Goal: Task Accomplishment & Management: Manage account settings

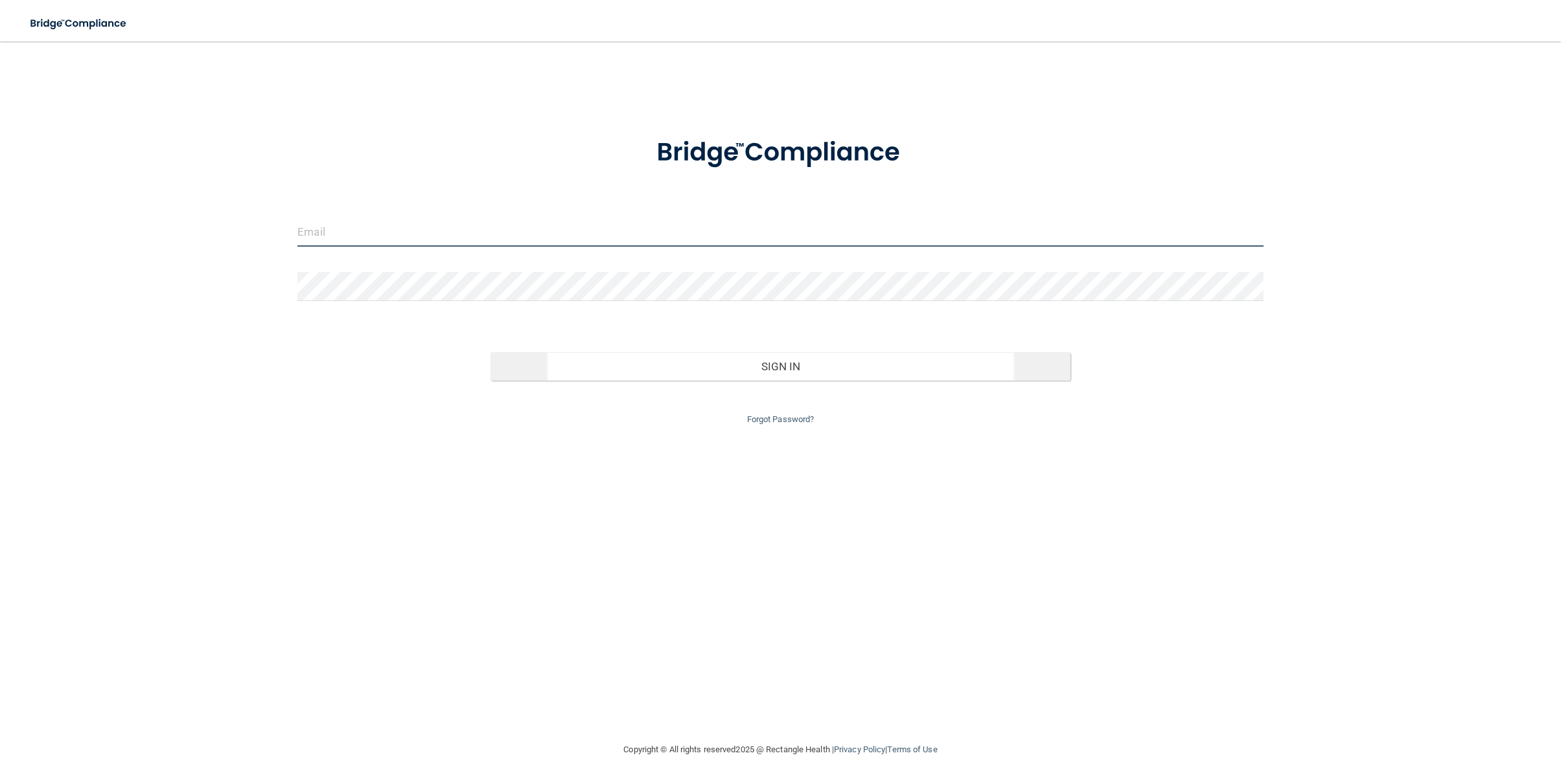
type input "[EMAIL_ADDRESS][DOMAIN_NAME]"
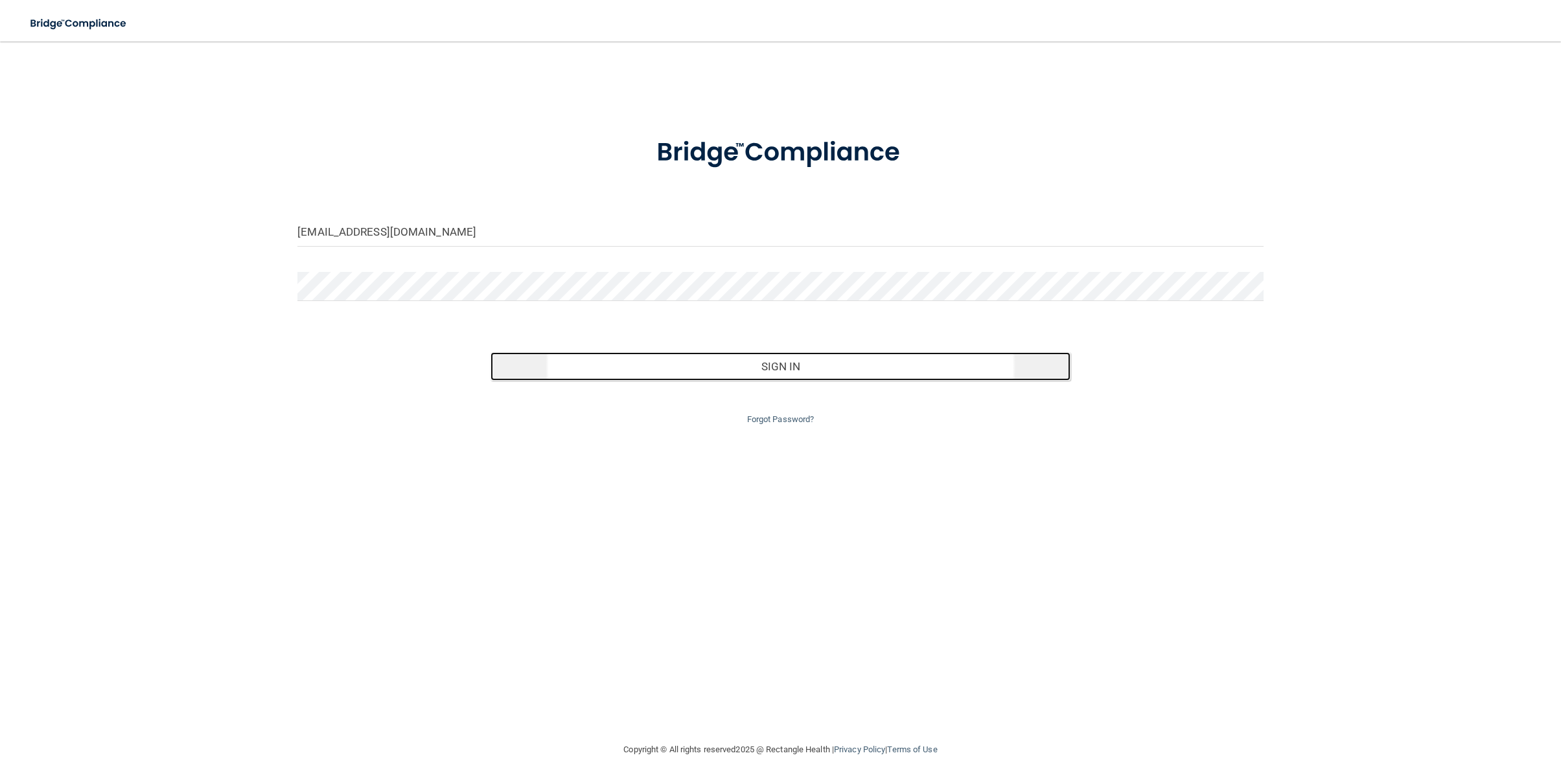
click at [780, 374] on button "Sign In" at bounding box center [780, 367] width 579 height 29
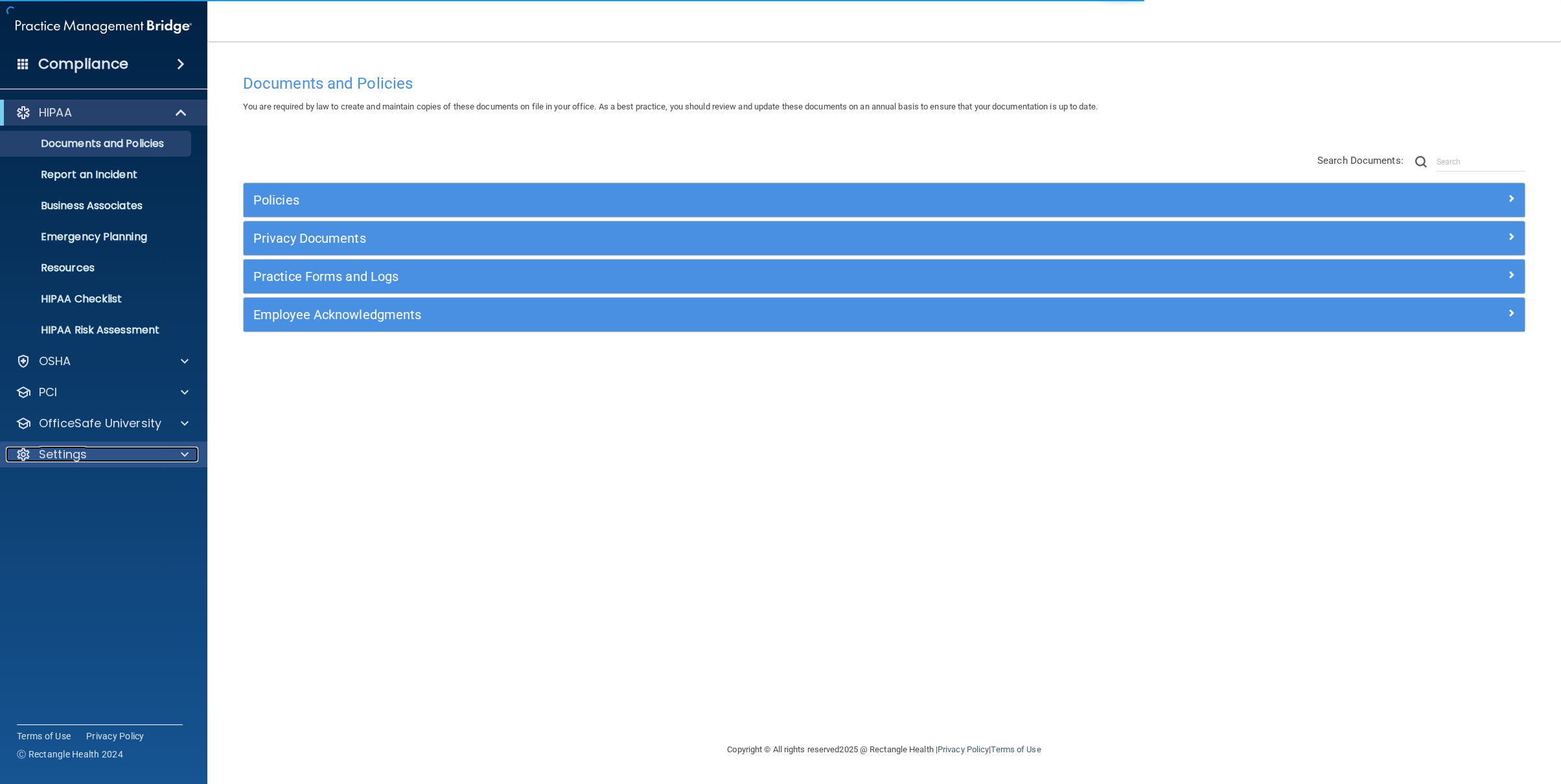
click at [63, 457] on p "Settings" at bounding box center [62, 454] width 48 height 16
click at [78, 519] on p "My Users" at bounding box center [97, 517] width 177 height 13
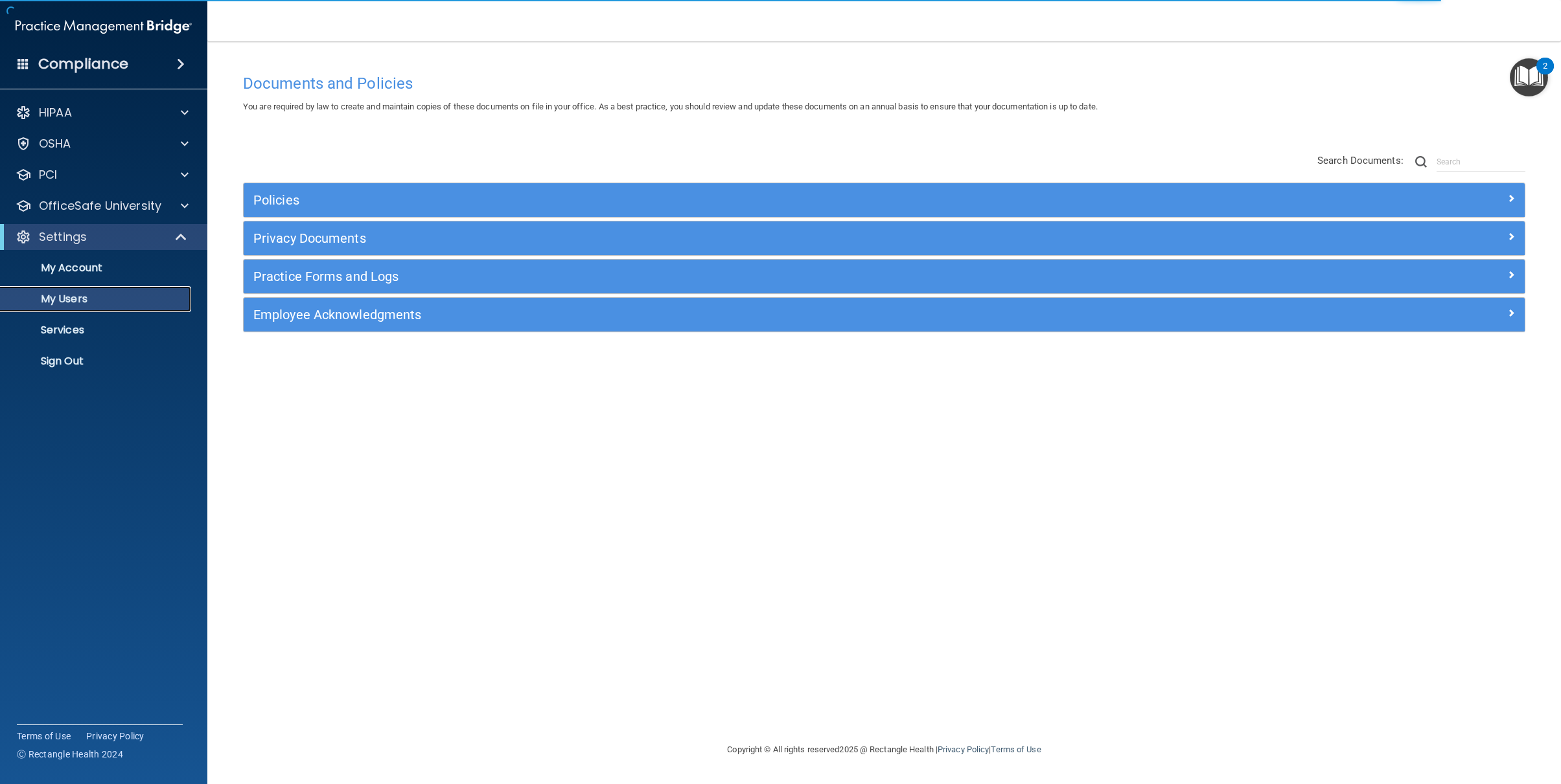
select select "20"
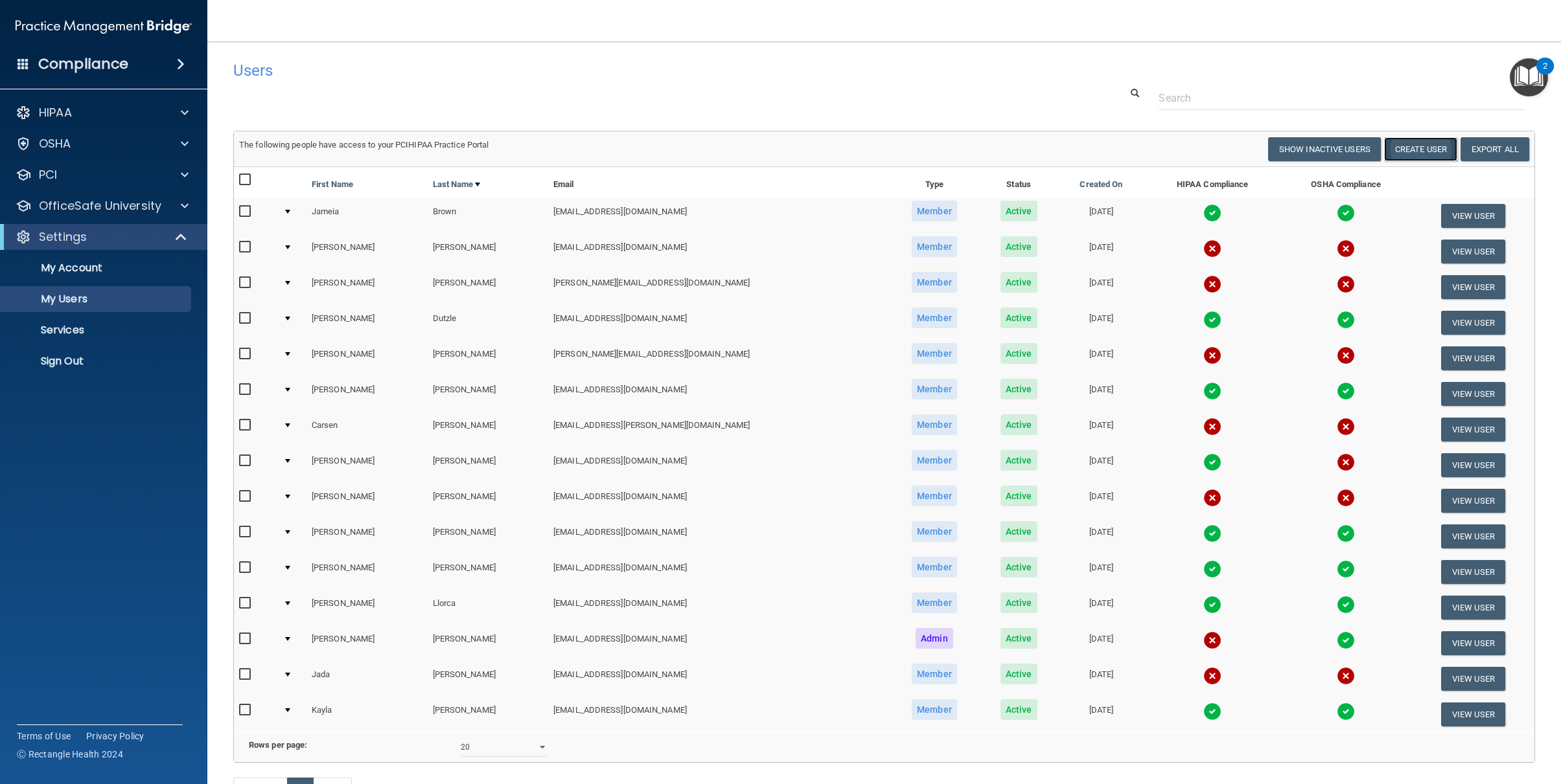
click at [1423, 145] on button "Create User" at bounding box center [1421, 149] width 73 height 24
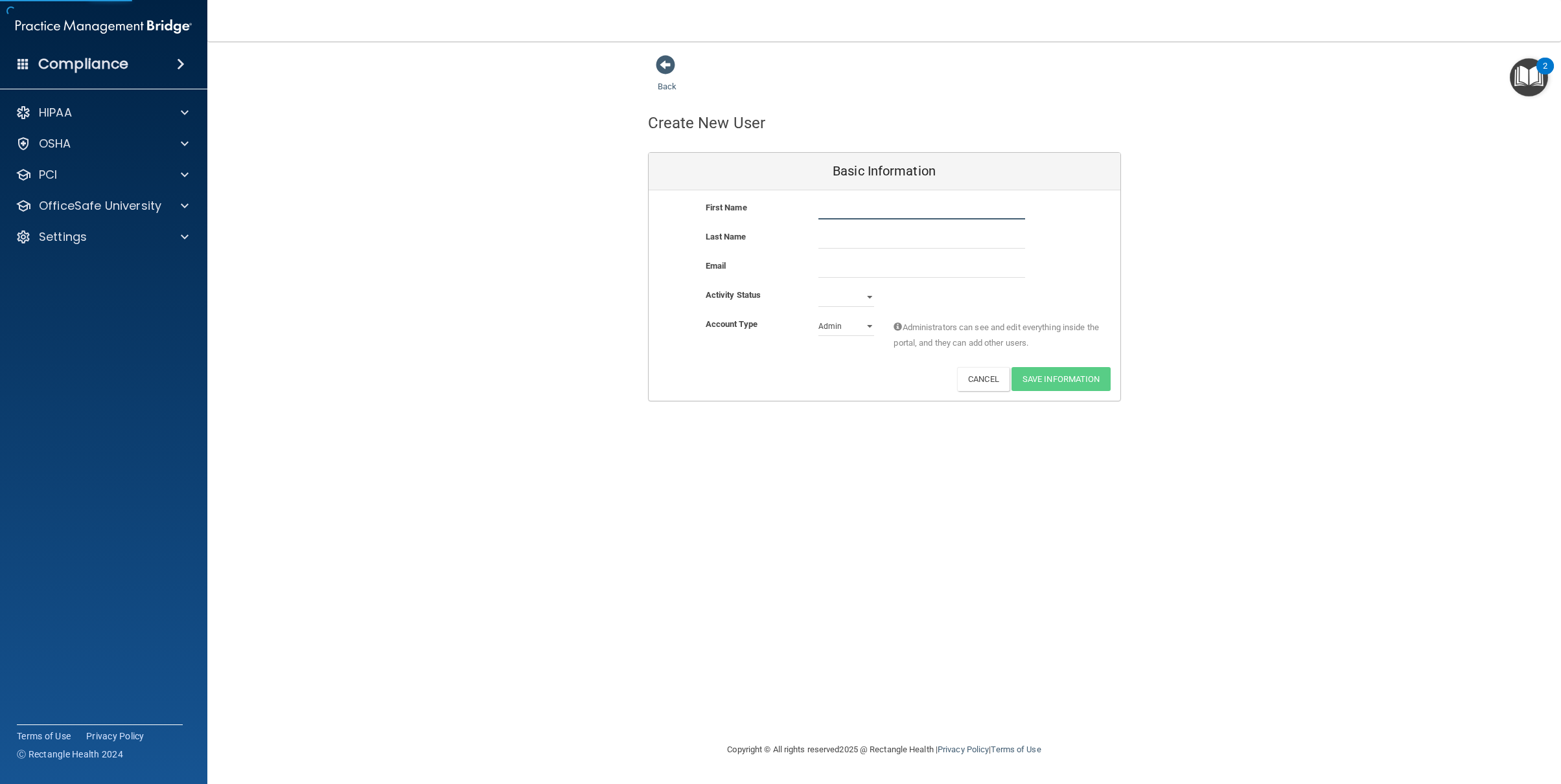
click at [833, 206] on input "text" at bounding box center [922, 210] width 207 height 19
type input "Abby"
type input "[PERSON_NAME]"
click at [875, 268] on input "email" at bounding box center [922, 268] width 207 height 19
click at [1405, 245] on div "Back Create New User Basic Information First Name Abby Dowty Abby Last Name Dow…" at bounding box center [884, 228] width 1302 height 347
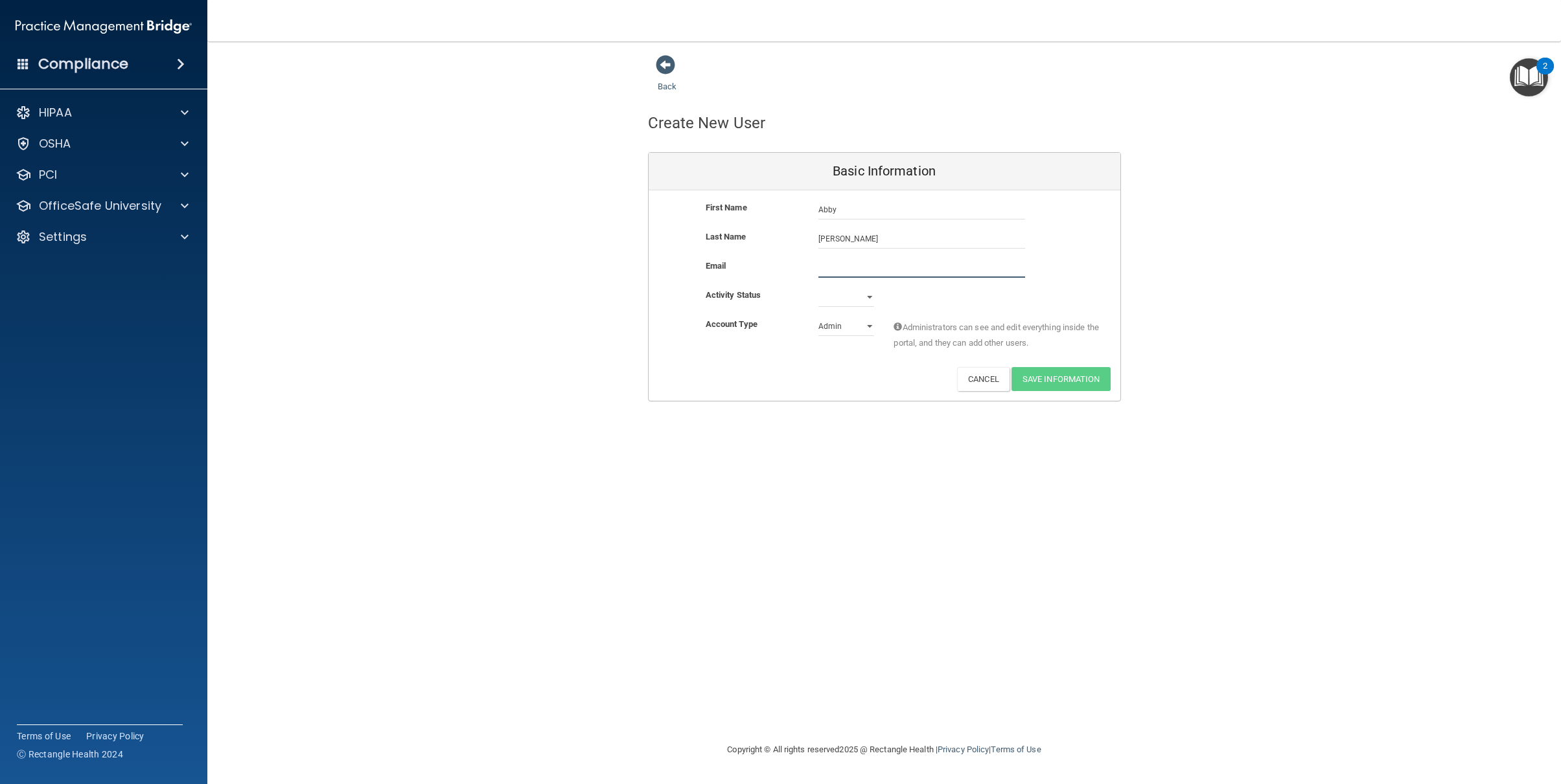
click at [842, 269] on input "email" at bounding box center [922, 268] width 207 height 19
paste input ""Abigail Dowty" <abigaildowty@yahoo.com>"
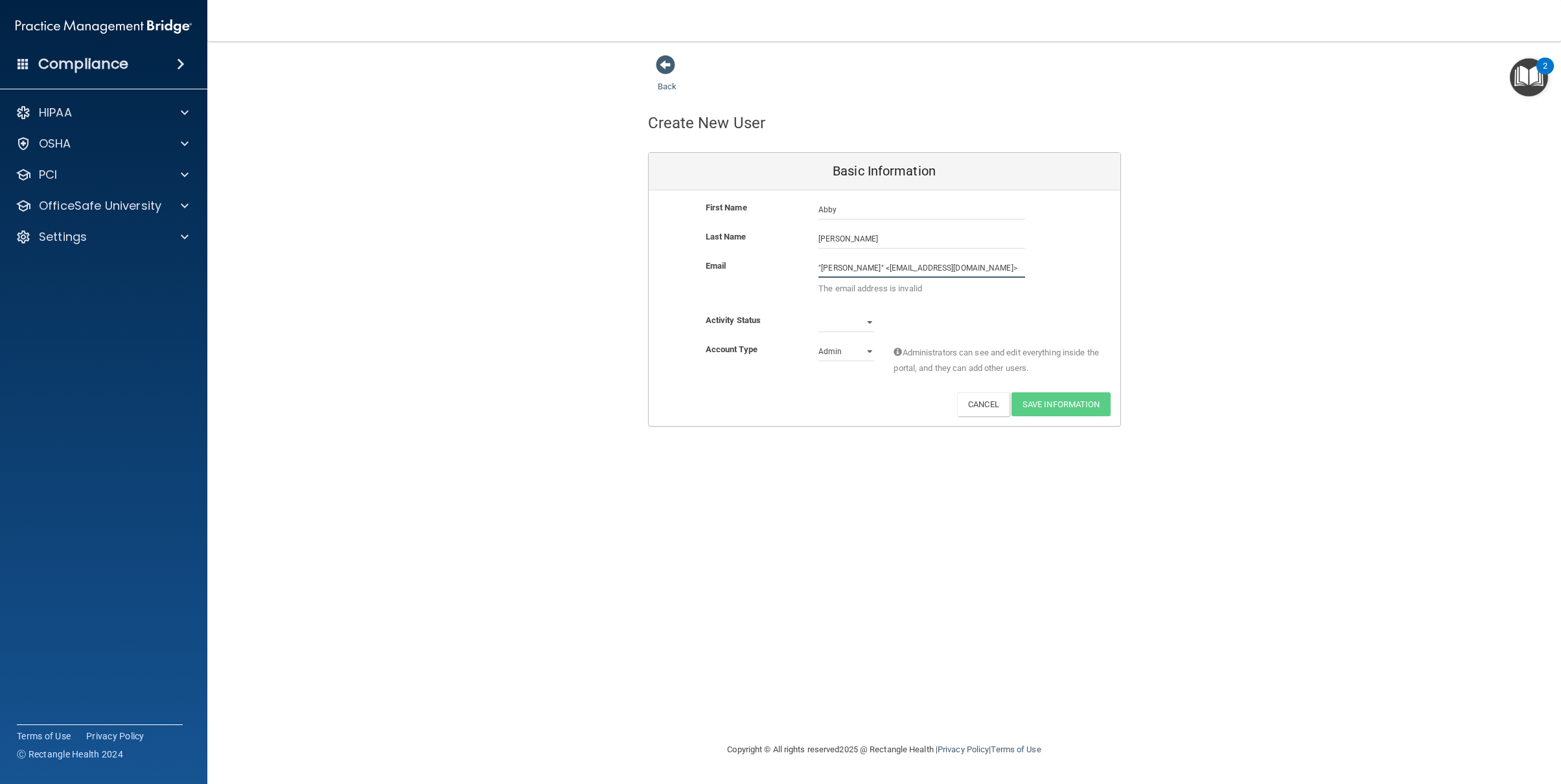
click at [879, 269] on input ""Abigail Dowty" <abigaildowty@yahoo.com>" at bounding box center [922, 268] width 207 height 19
drag, startPoint x: 910, startPoint y: 272, endPoint x: 932, endPoint y: 263, distance: 23.8
click at [910, 271] on input "abigaildowty@yahoo.com>" at bounding box center [922, 268] width 207 height 19
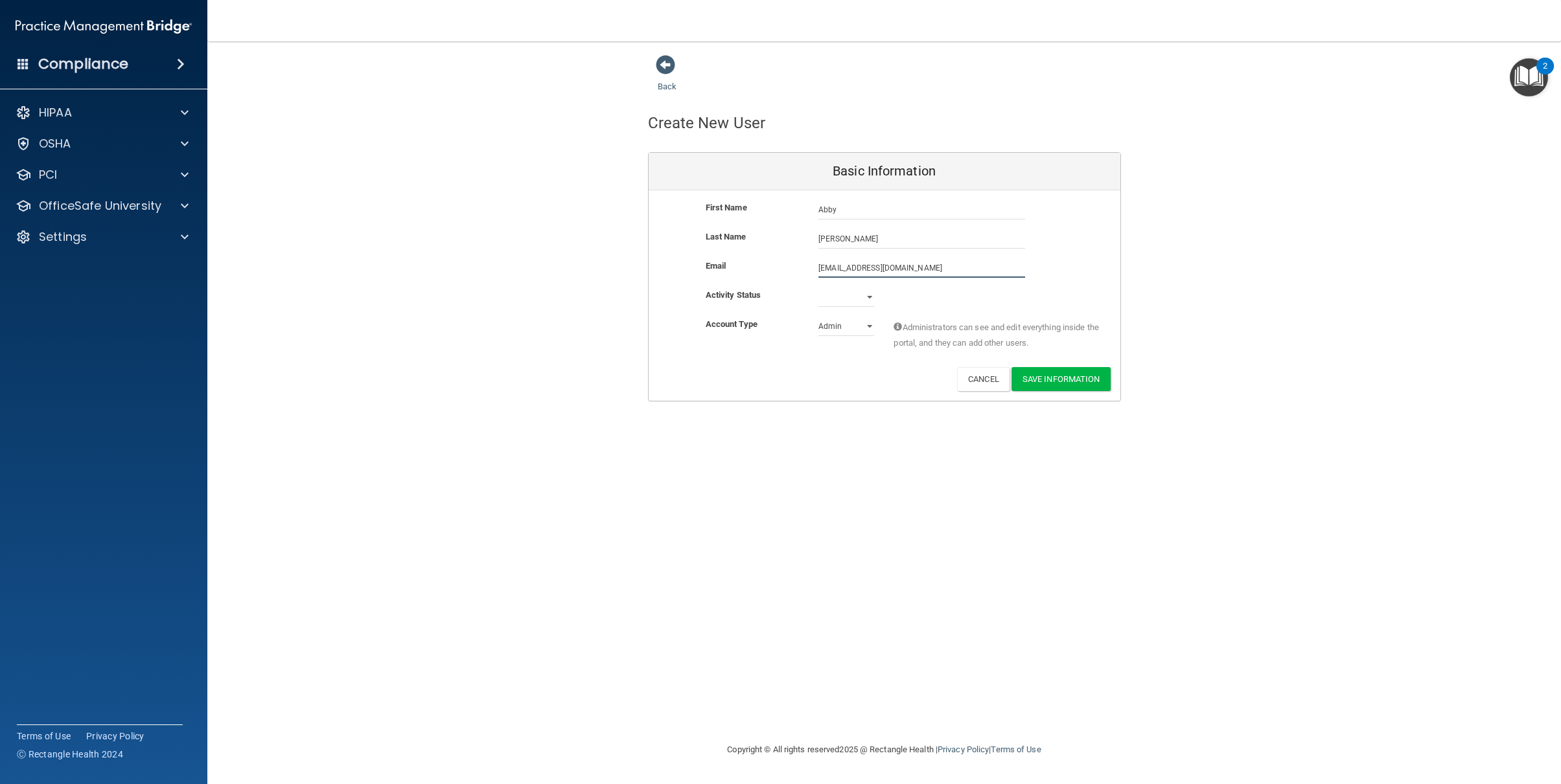
type input "[EMAIL_ADDRESS][DOMAIN_NAME]"
click at [868, 295] on select "Active Inactive" at bounding box center [846, 297] width 56 height 19
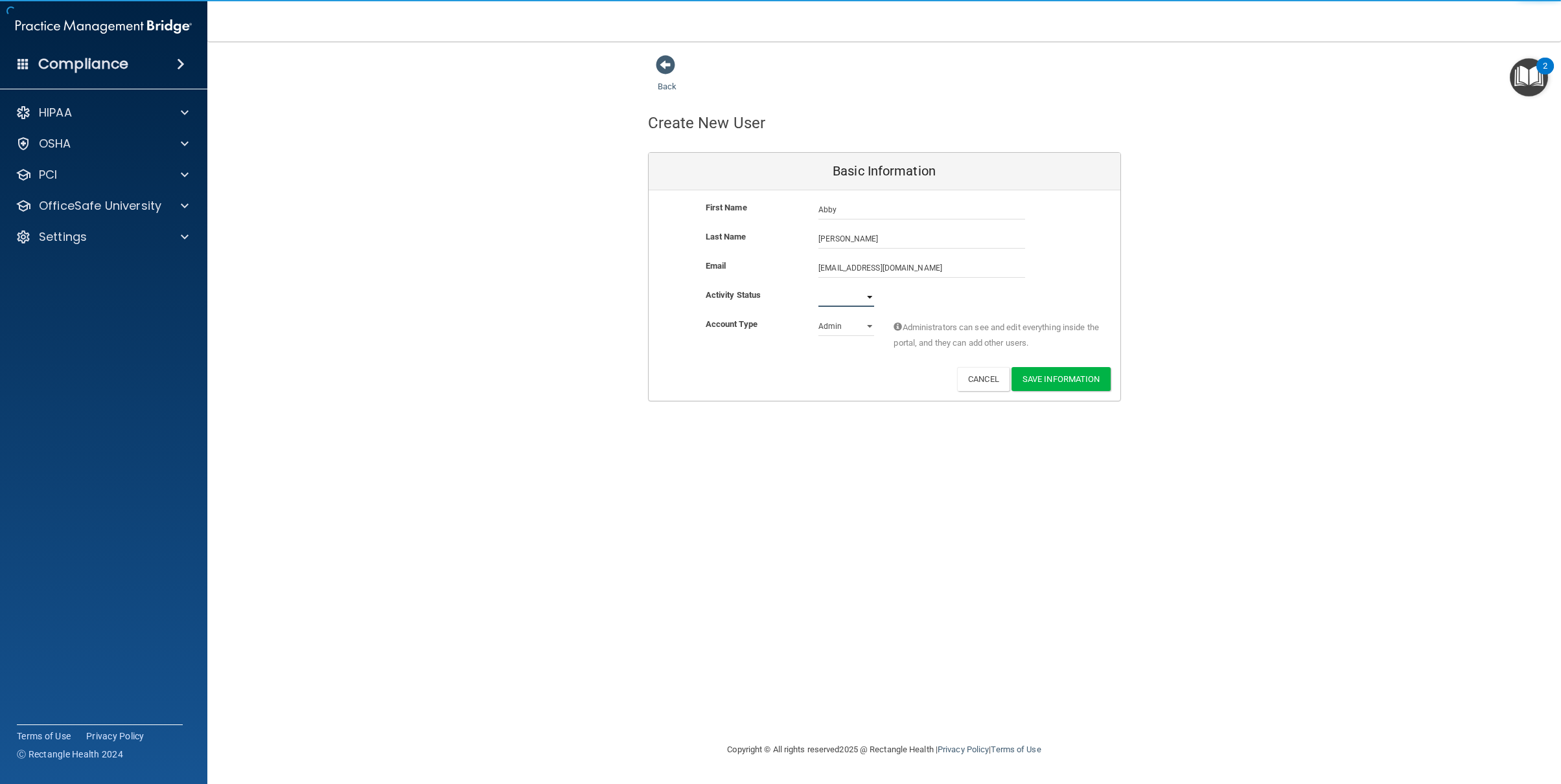
select select "active"
click at [818, 288] on select "Active Inactive" at bounding box center [846, 297] width 56 height 19
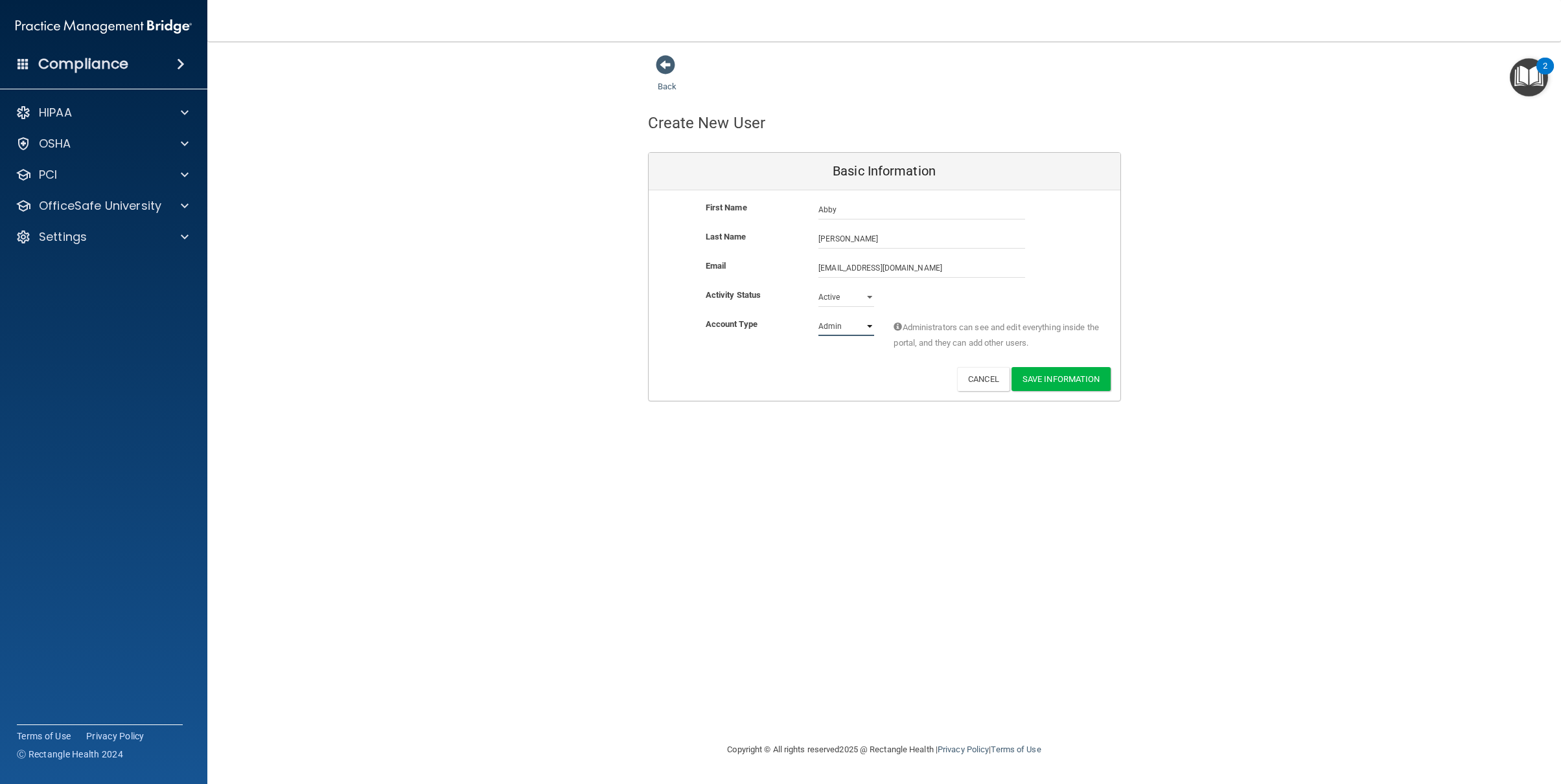
click at [862, 327] on select "Admin Member" at bounding box center [846, 326] width 56 height 19
select select "practice_member"
click at [818, 317] on select "Admin Member" at bounding box center [846, 326] width 56 height 19
click at [1083, 378] on button "Save Information" at bounding box center [1061, 378] width 99 height 24
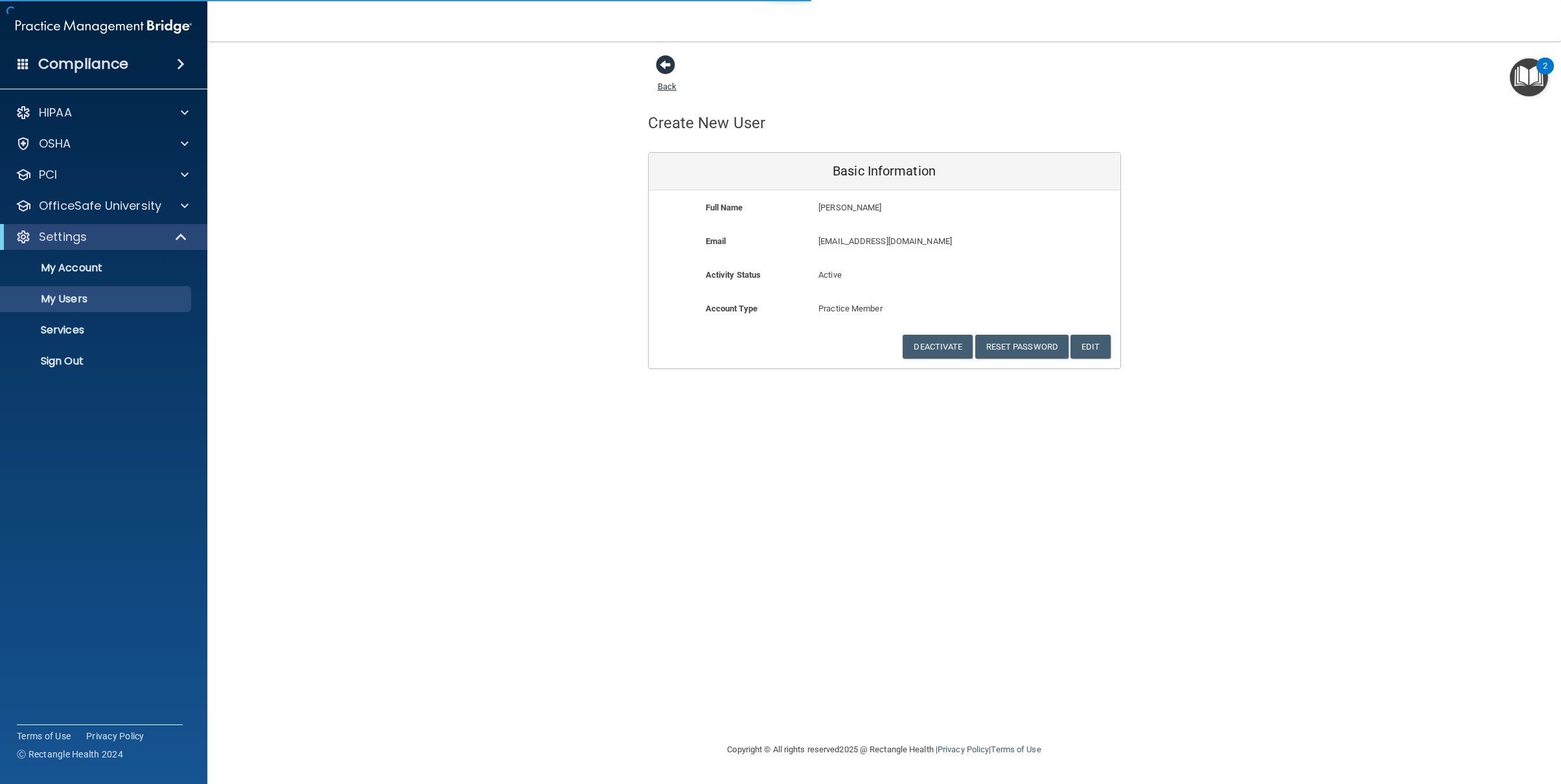
click at [656, 63] on span at bounding box center [665, 65] width 19 height 19
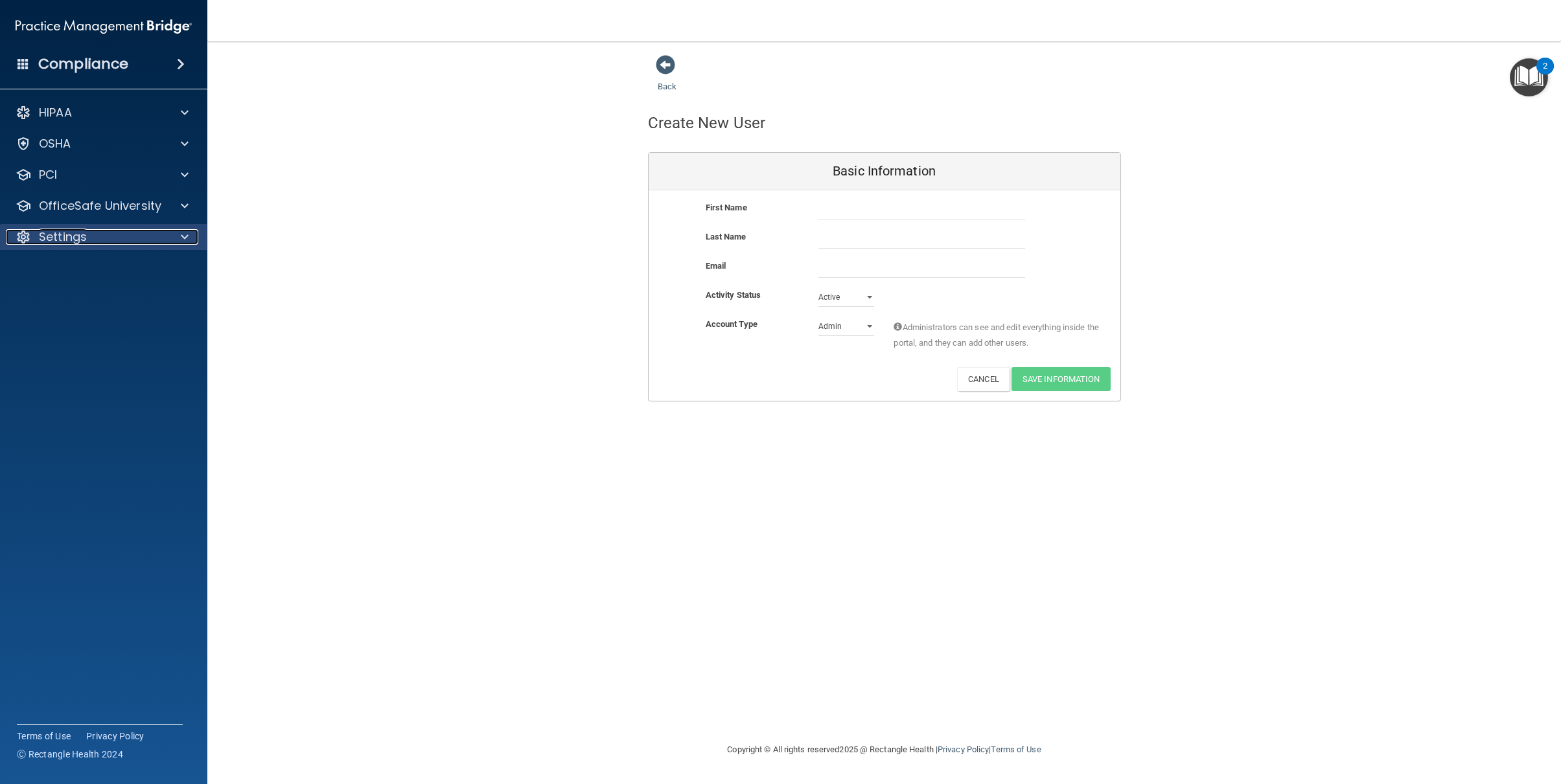
click at [133, 240] on div "Settings" at bounding box center [86, 237] width 161 height 16
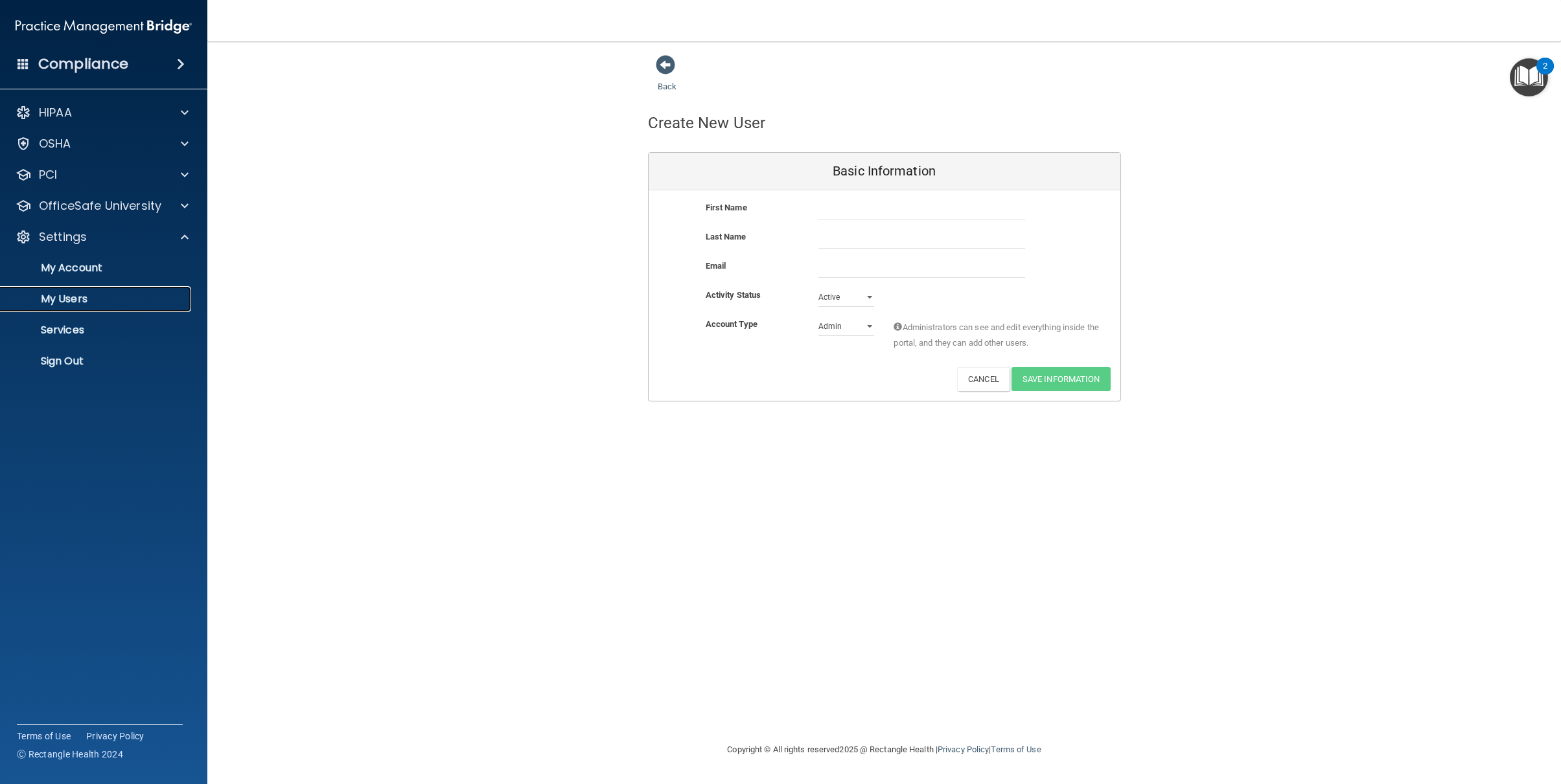
click at [88, 291] on link "My Users" at bounding box center [89, 299] width 204 height 26
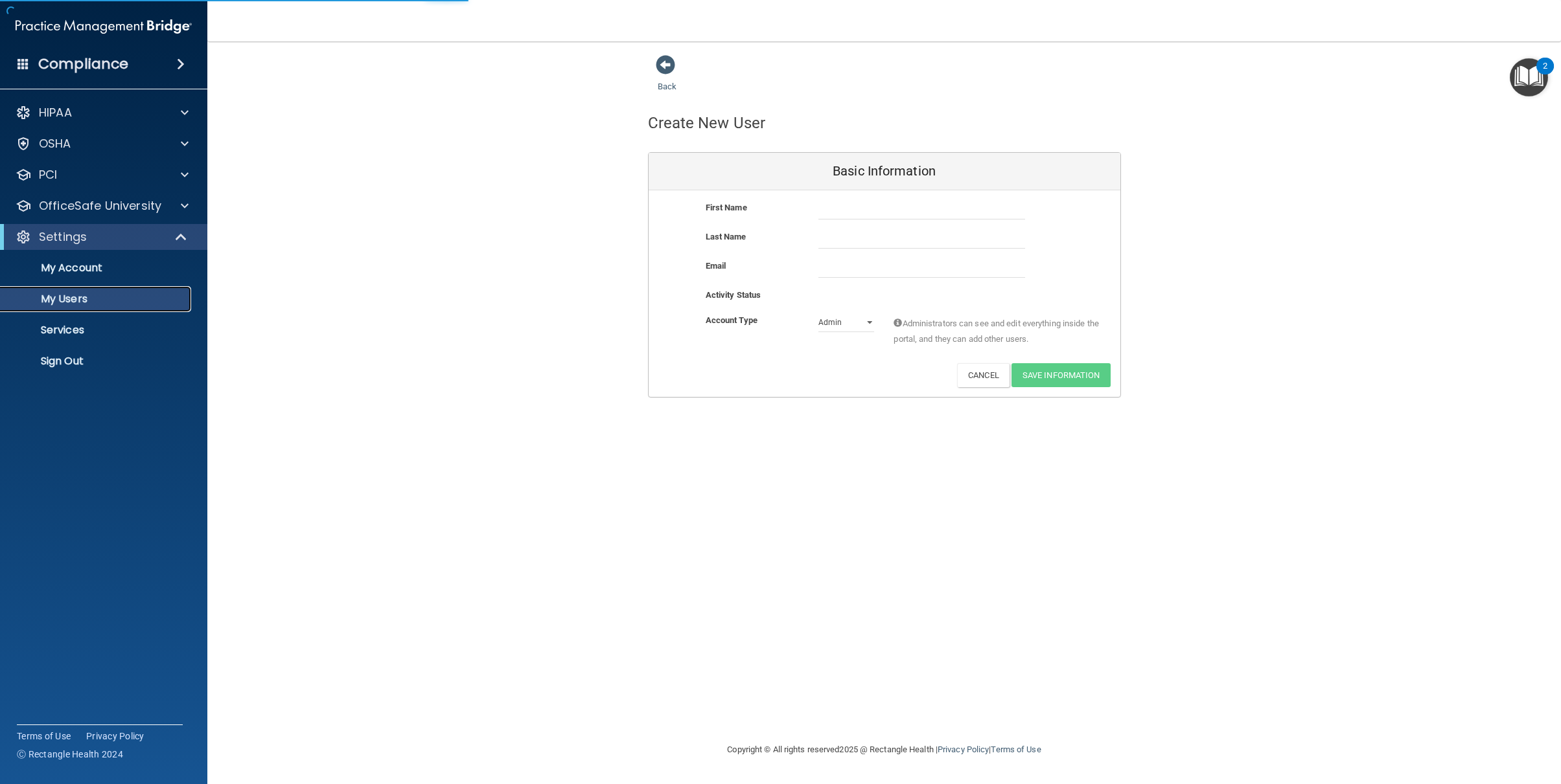
click at [93, 294] on p "My Users" at bounding box center [97, 299] width 177 height 13
select select "20"
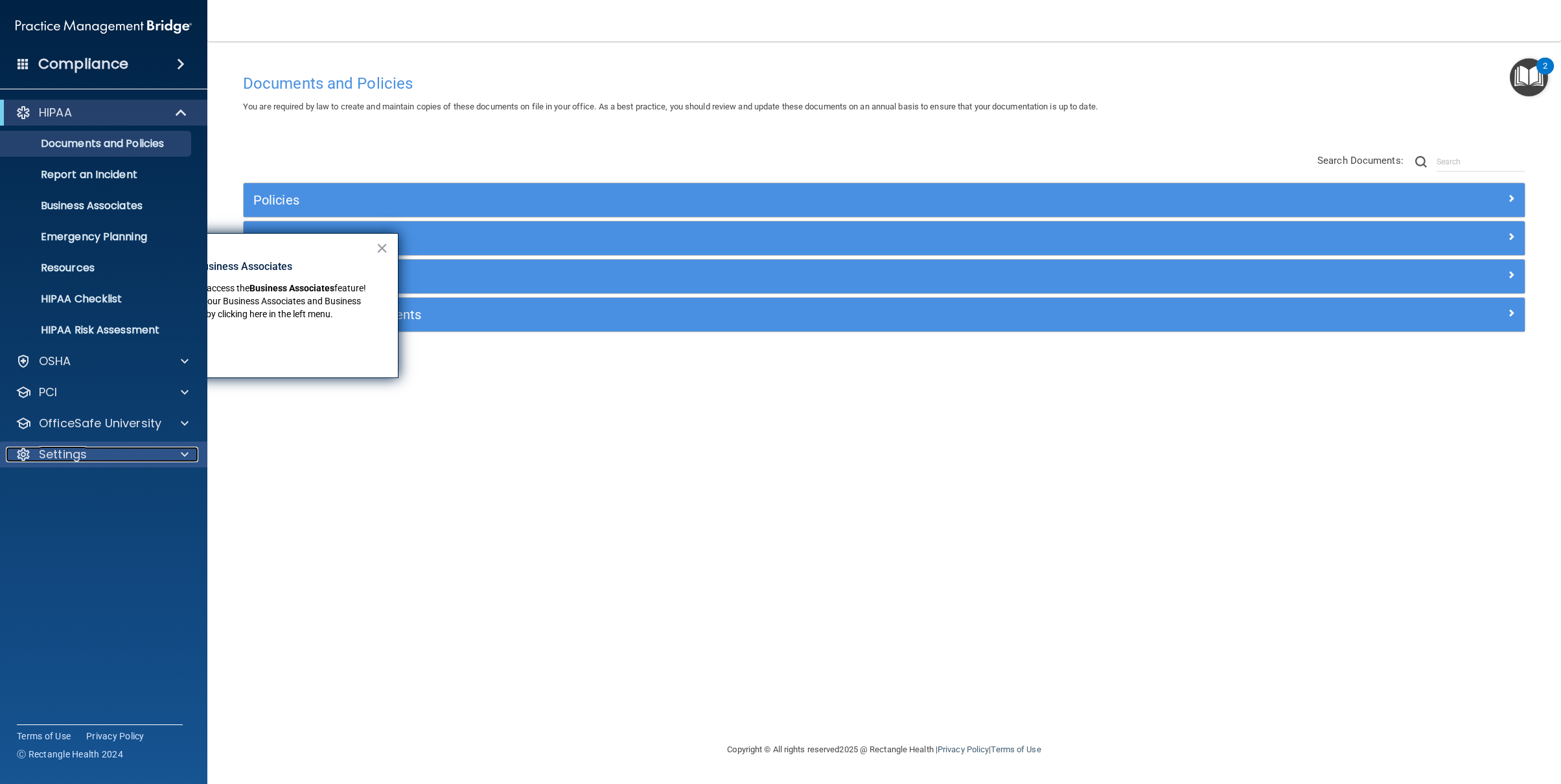
click at [80, 452] on p "Settings" at bounding box center [62, 454] width 48 height 16
click at [76, 520] on p "My Users" at bounding box center [97, 517] width 177 height 13
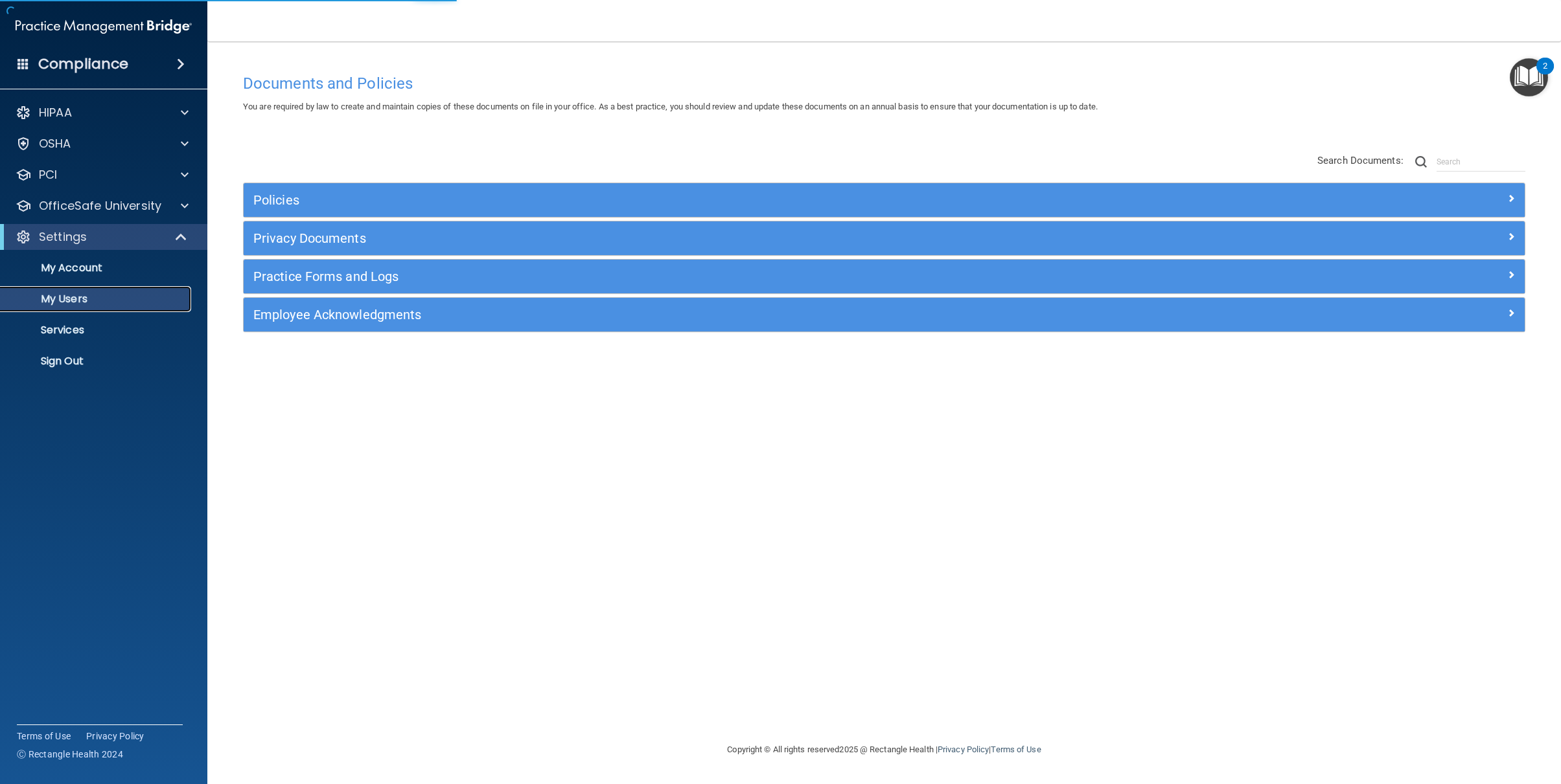
select select "20"
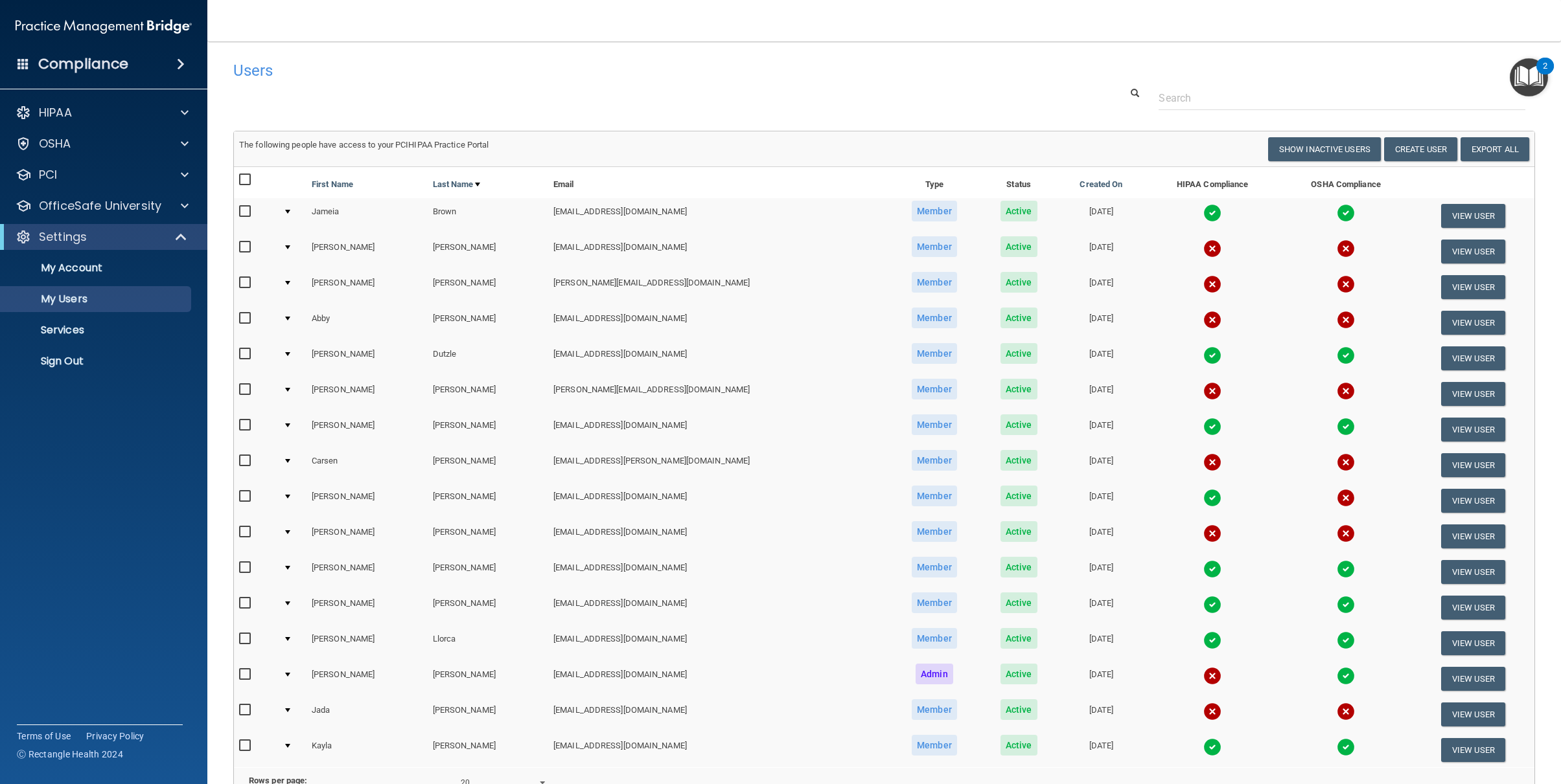
click at [244, 317] on input "checkbox" at bounding box center [246, 319] width 15 height 10
checkbox input "true"
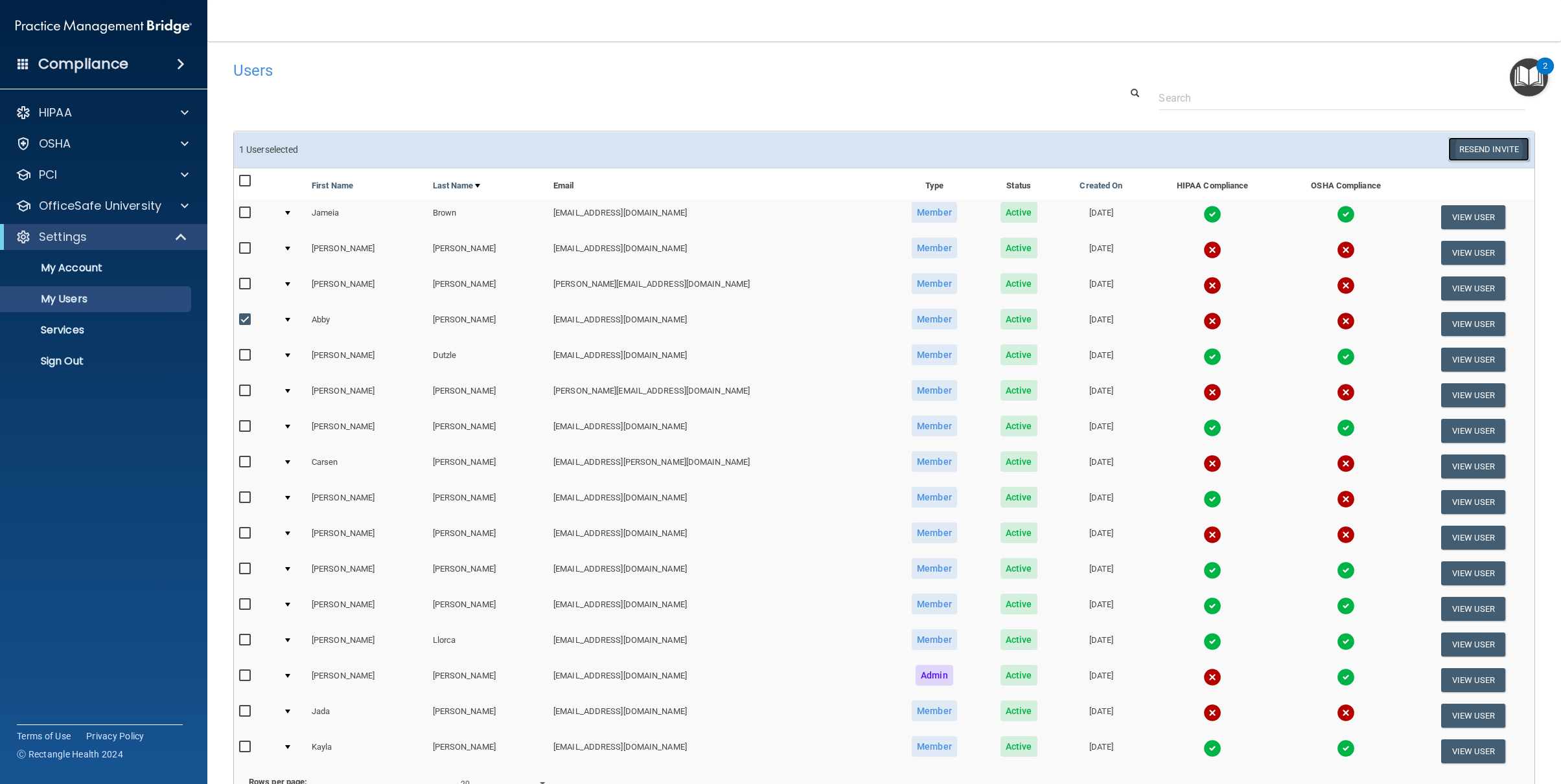
click at [1483, 146] on button "Resend Invite" at bounding box center [1488, 149] width 81 height 24
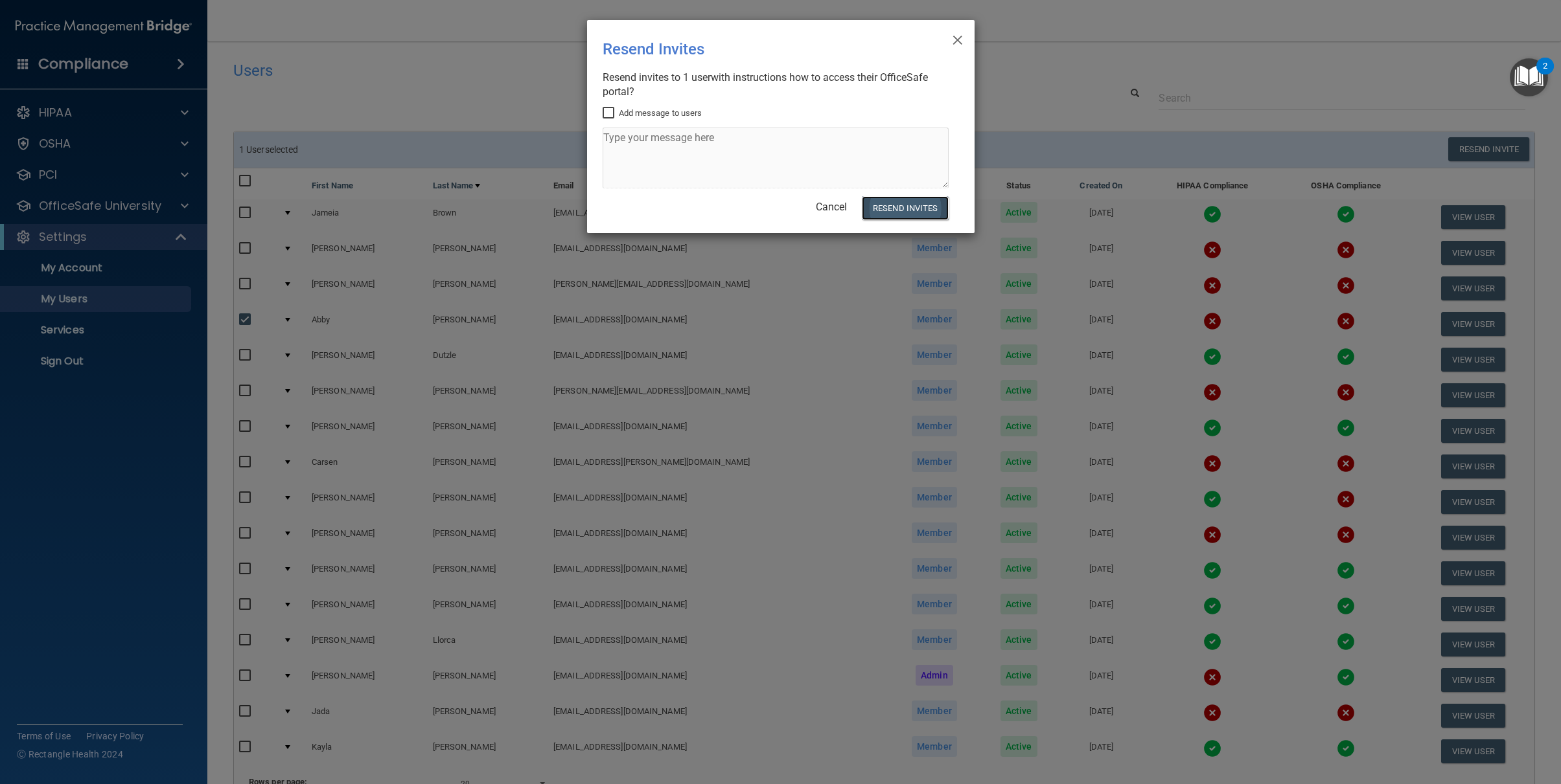
click at [929, 216] on button "Resend Invites" at bounding box center [905, 207] width 86 height 24
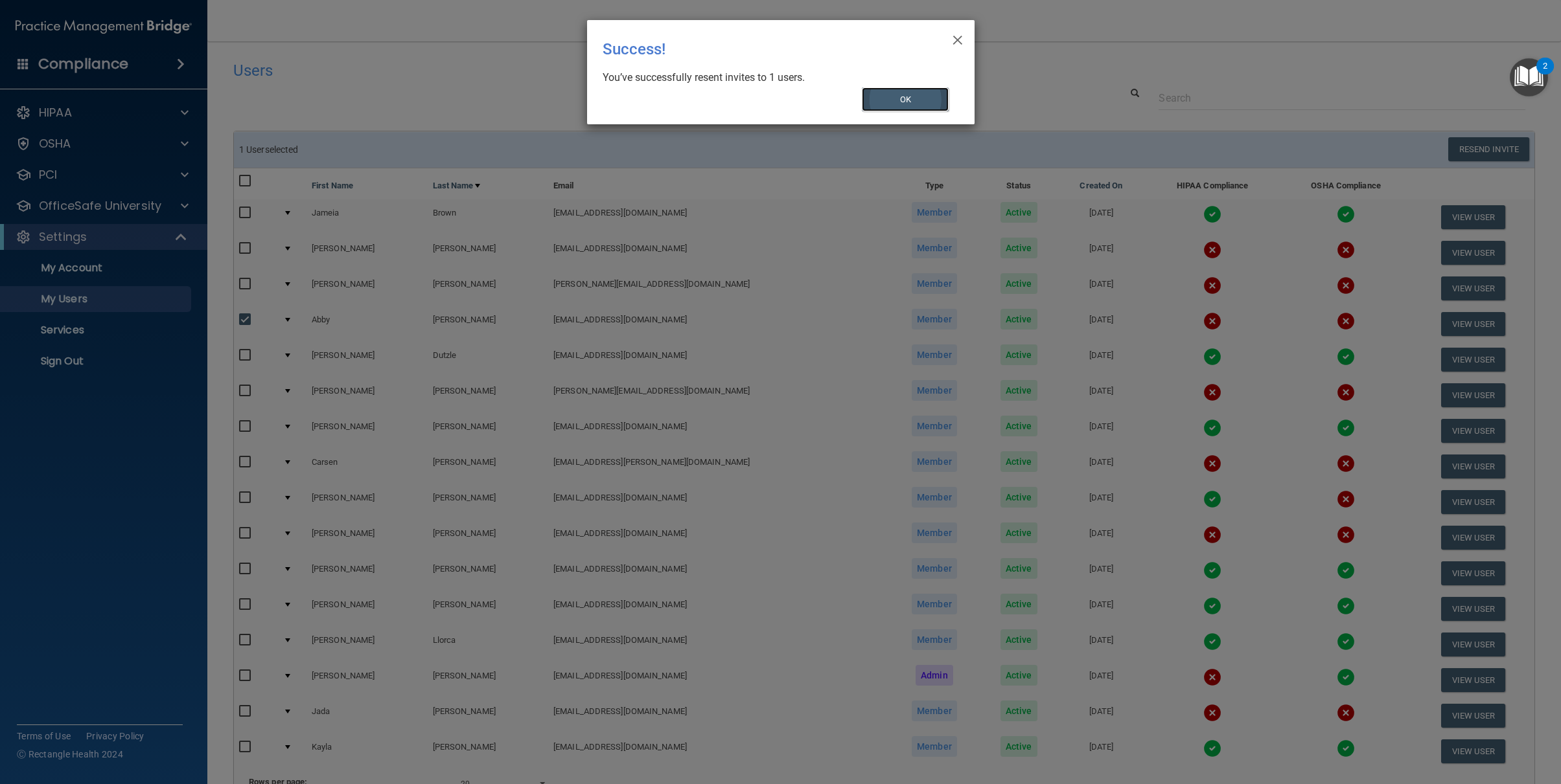
click at [912, 96] on button "OK" at bounding box center [905, 99] width 87 height 24
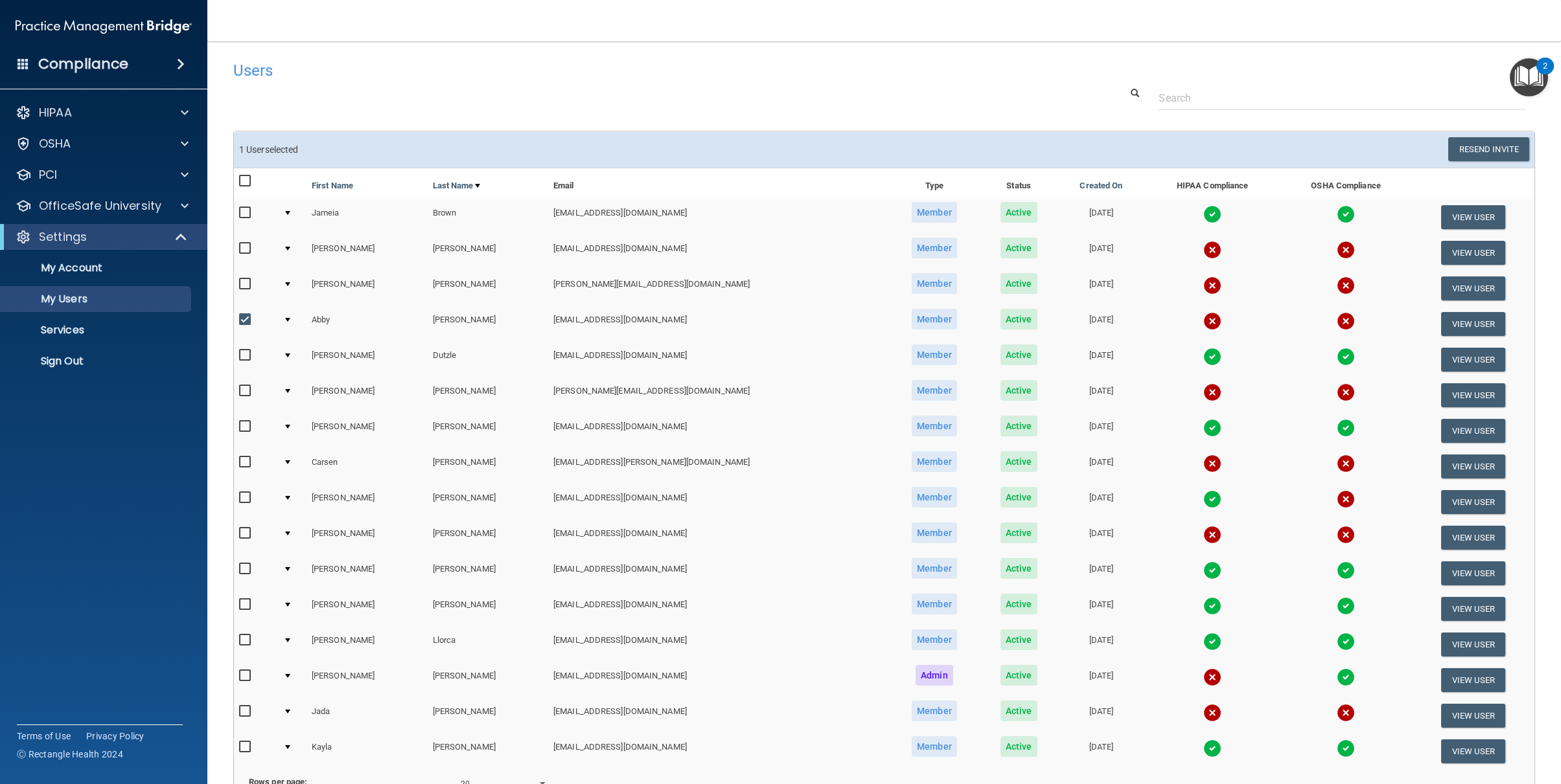
click at [815, 95] on div at bounding box center [884, 98] width 1321 height 24
